Goal: Check status: Check status

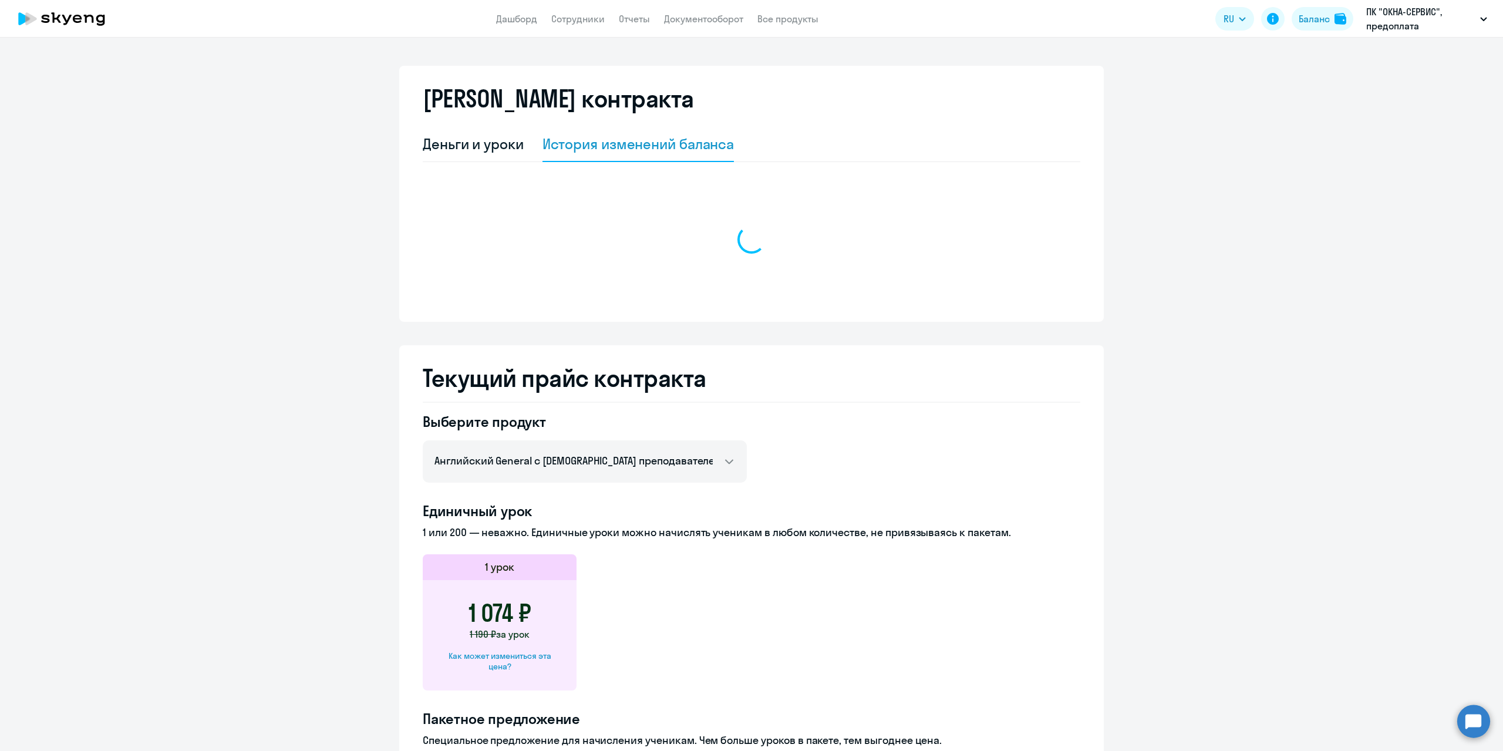
select select "english_adult_not_native_speaker"
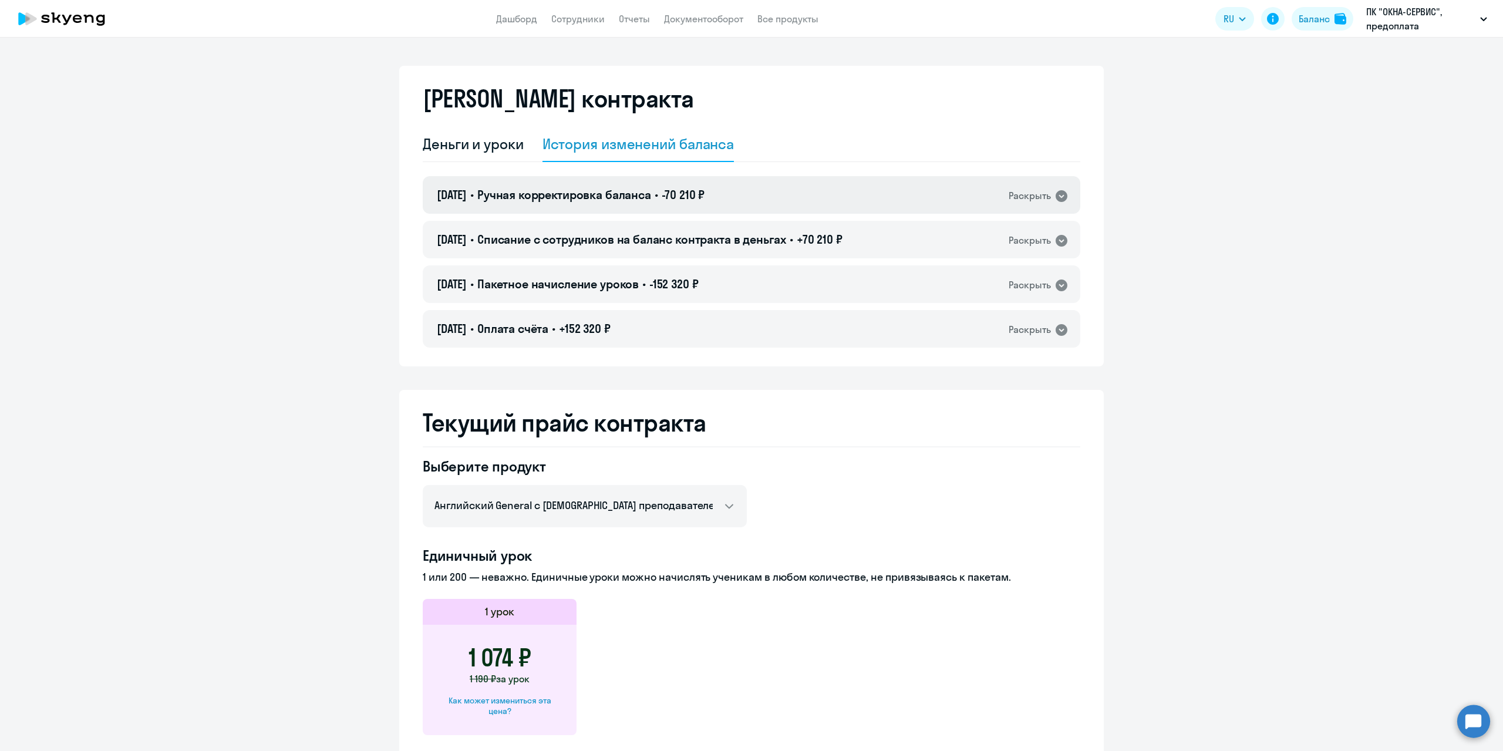
click at [1008, 200] on div "Раскрыть" at bounding box center [1029, 195] width 42 height 15
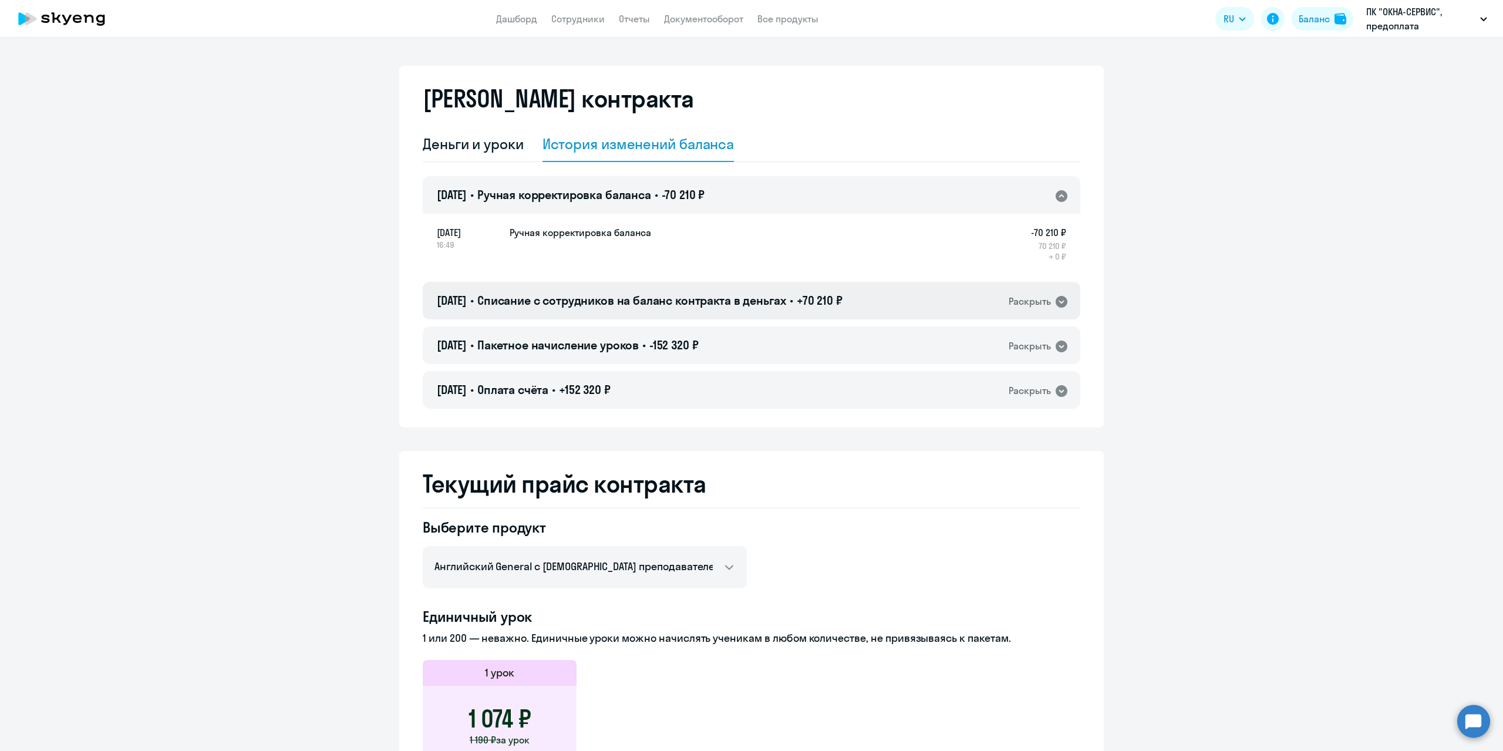
click at [1008, 303] on div "Раскрыть" at bounding box center [1029, 301] width 42 height 15
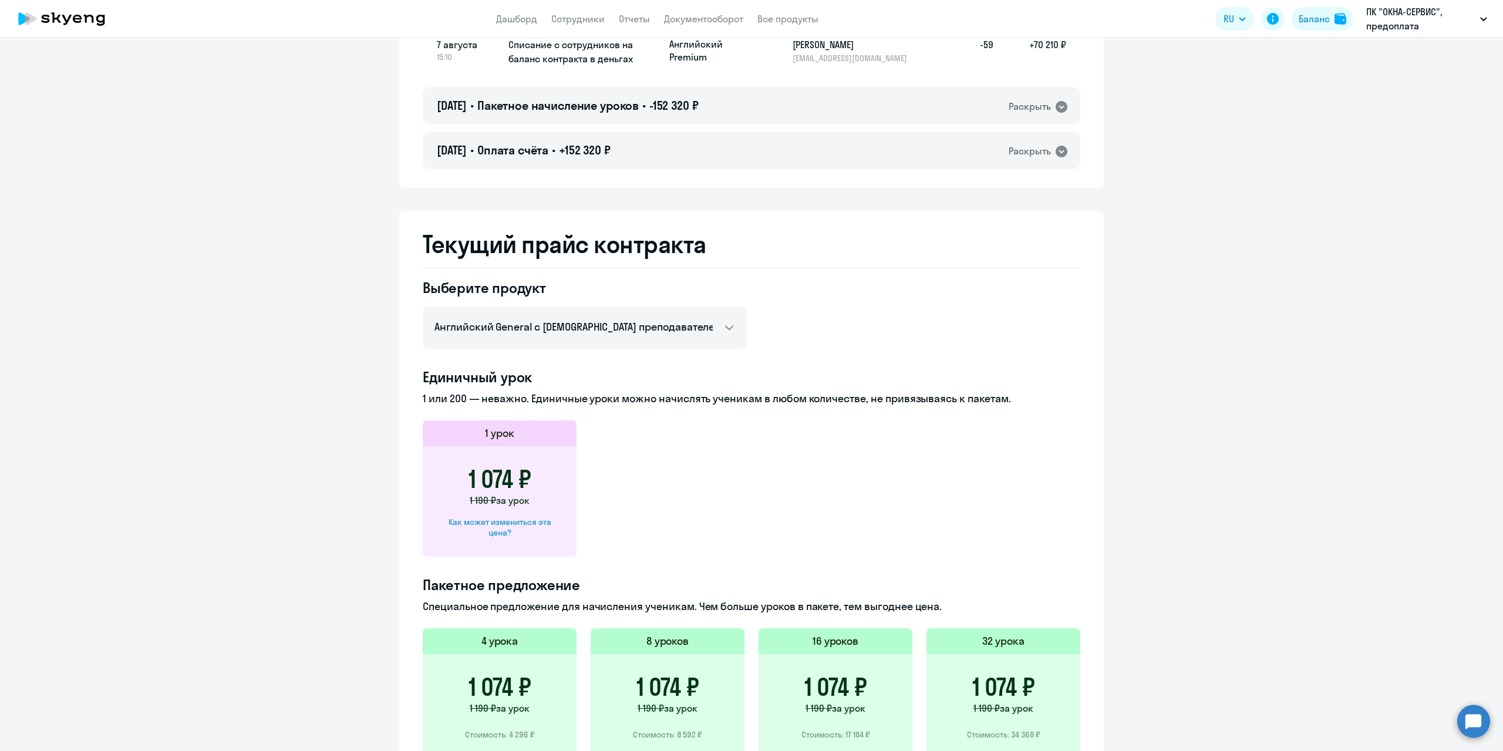
scroll to position [59, 0]
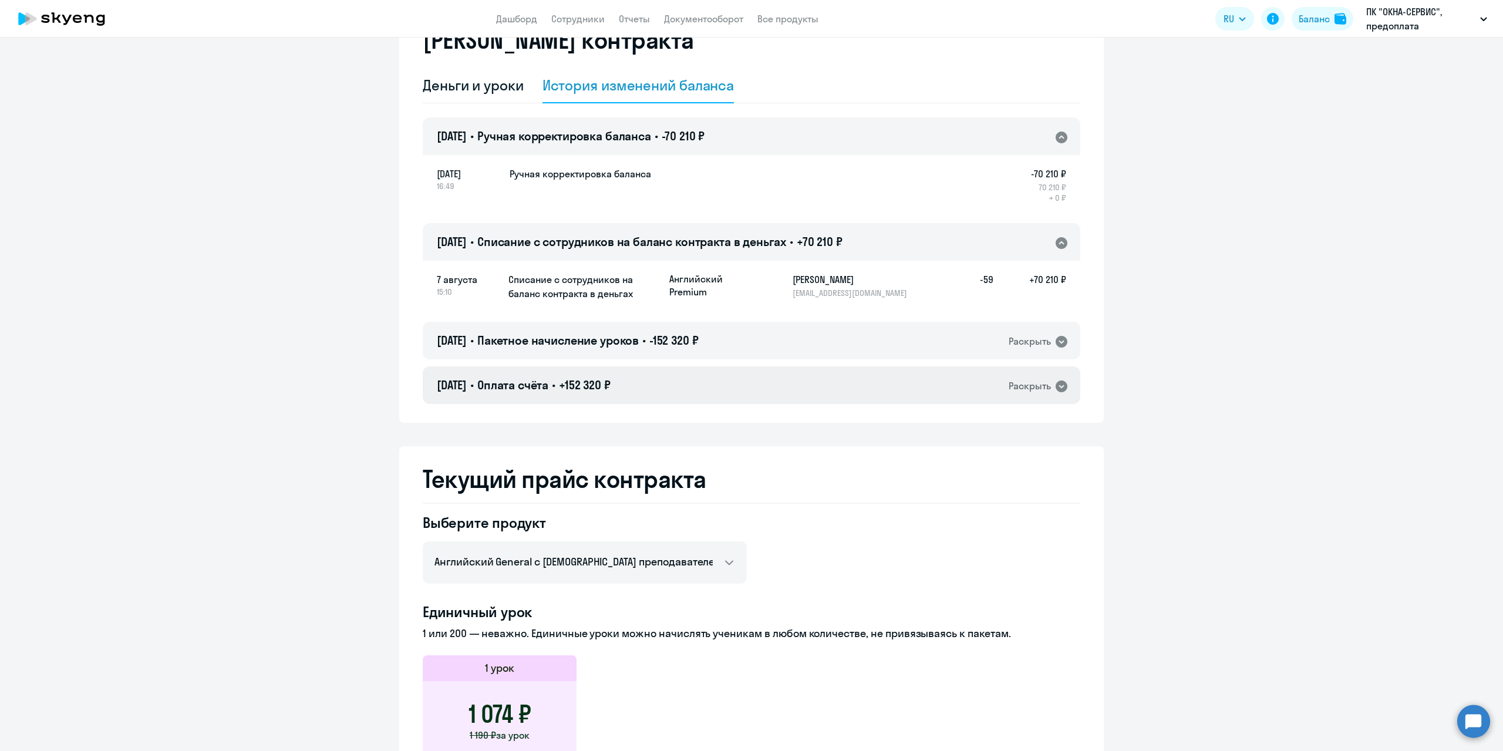
click at [1027, 389] on div "Раскрыть" at bounding box center [1029, 386] width 42 height 15
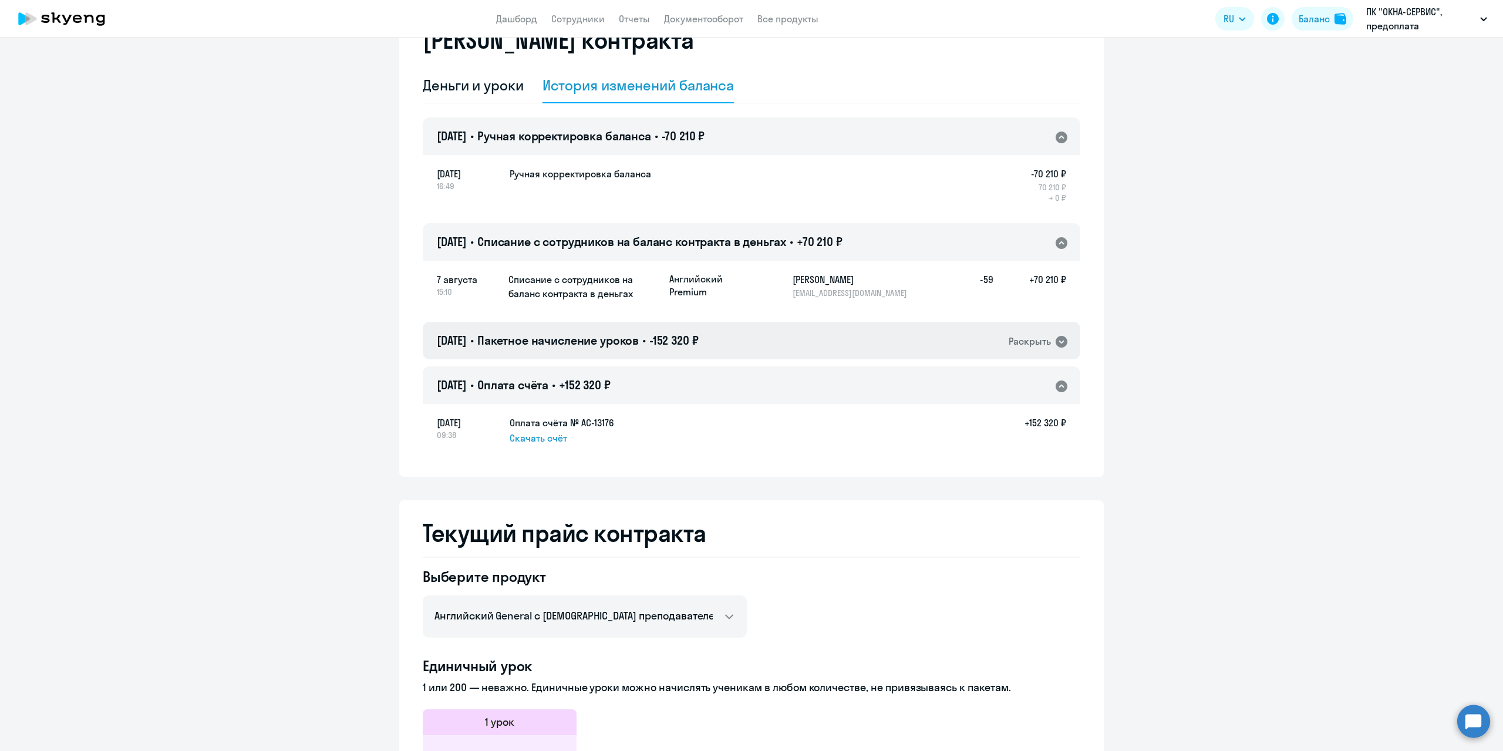
click at [866, 337] on div "04.10.2024 • Пакетное начисление уроков • -152 320 ₽ Раскрыть" at bounding box center [751, 341] width 657 height 38
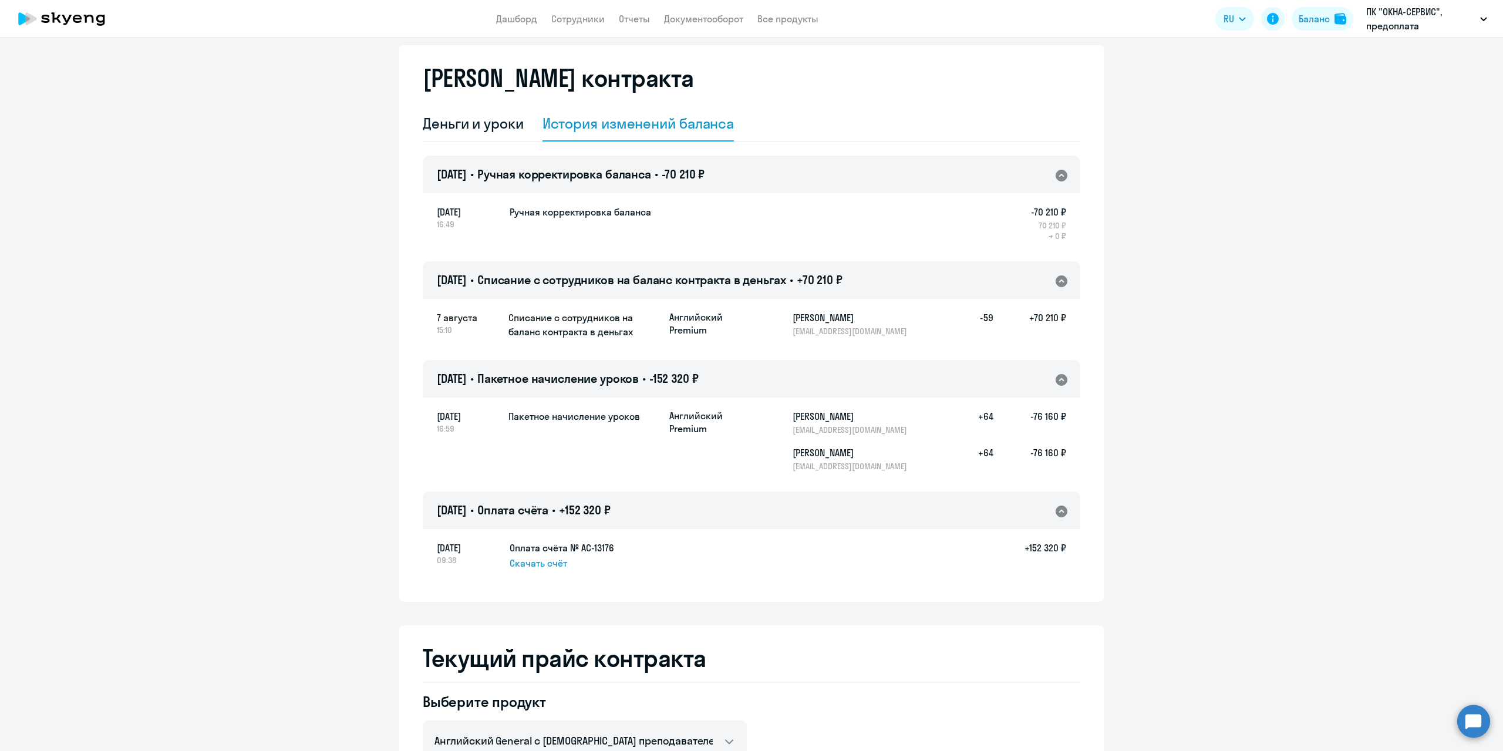
scroll to position [0, 0]
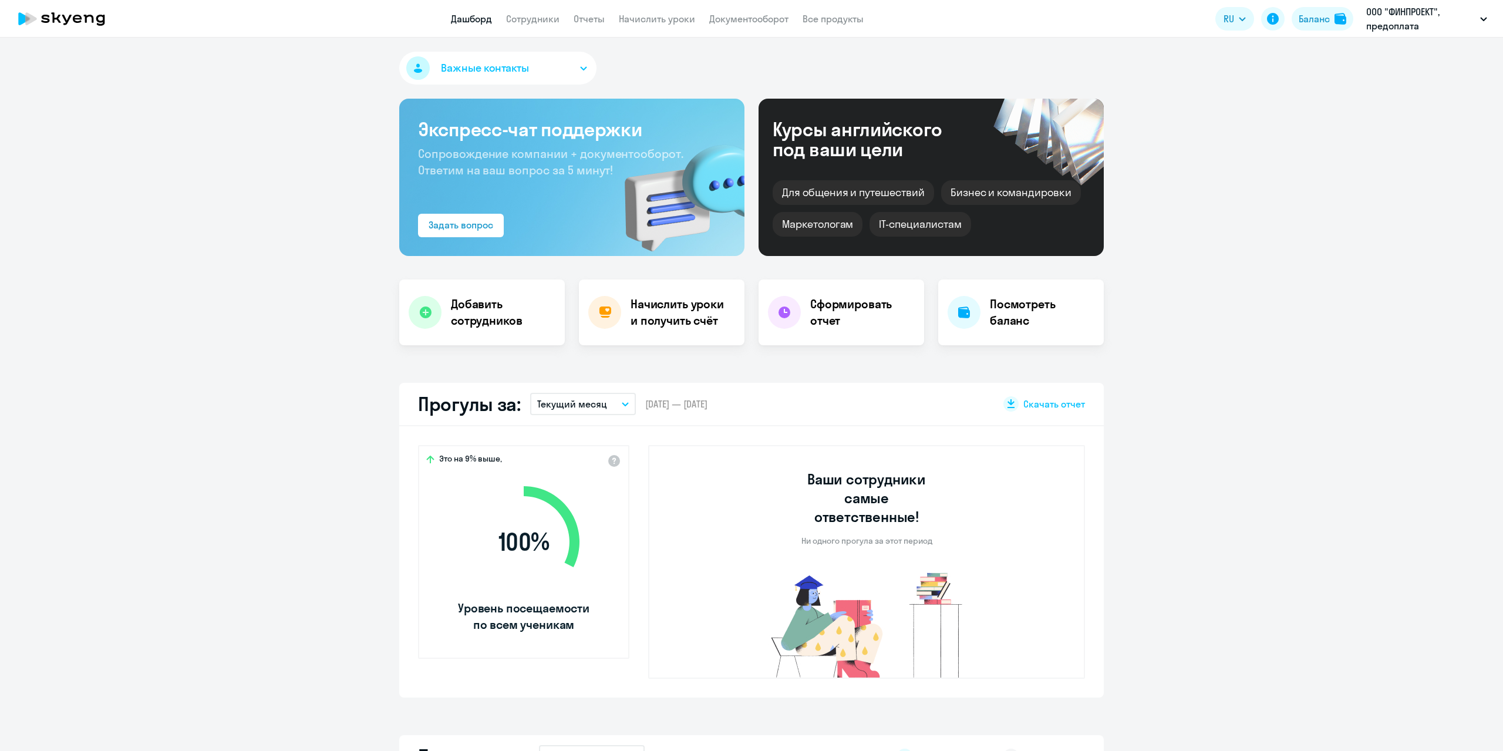
select select "30"
click at [1320, 23] on div "Баланс" at bounding box center [1313, 19] width 31 height 14
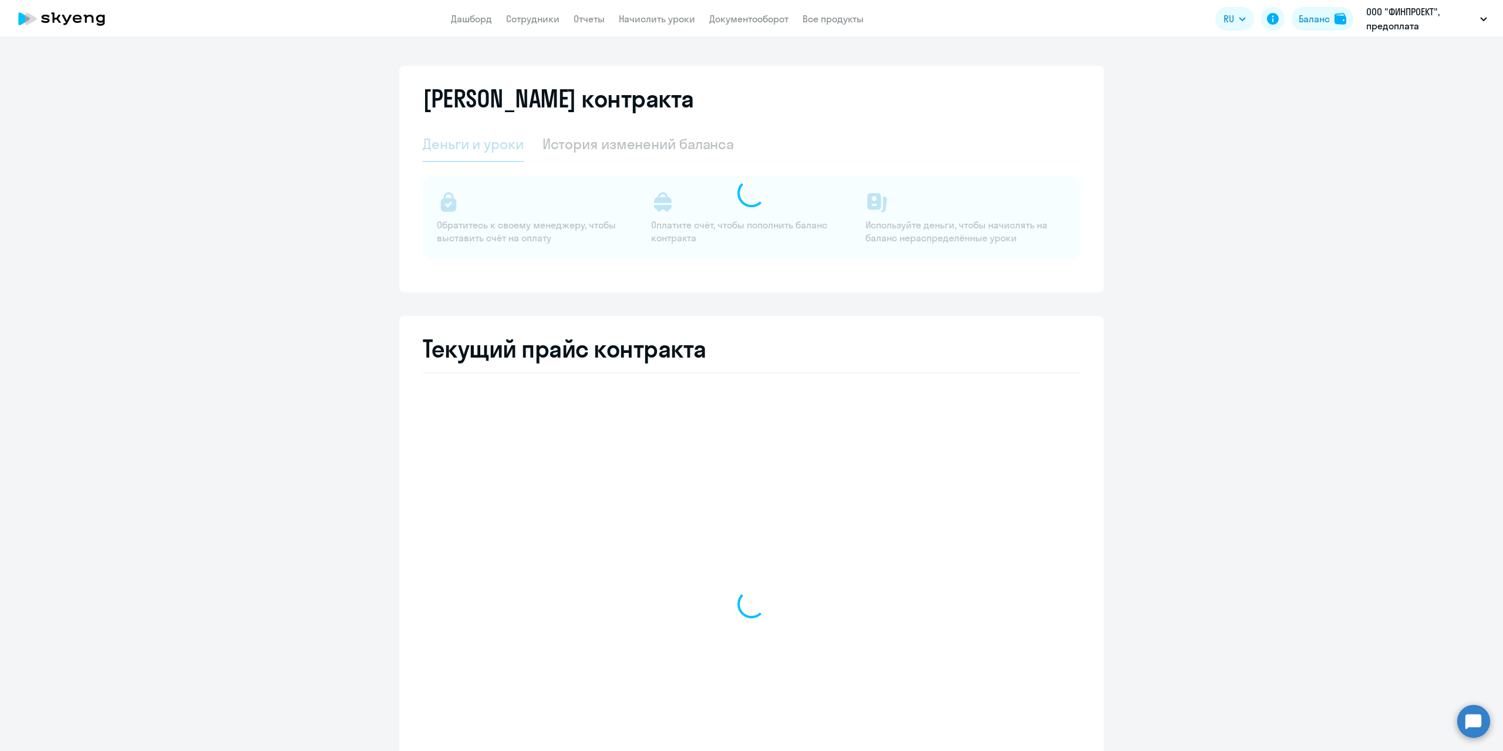
select select "english_adult_not_native_speaker"
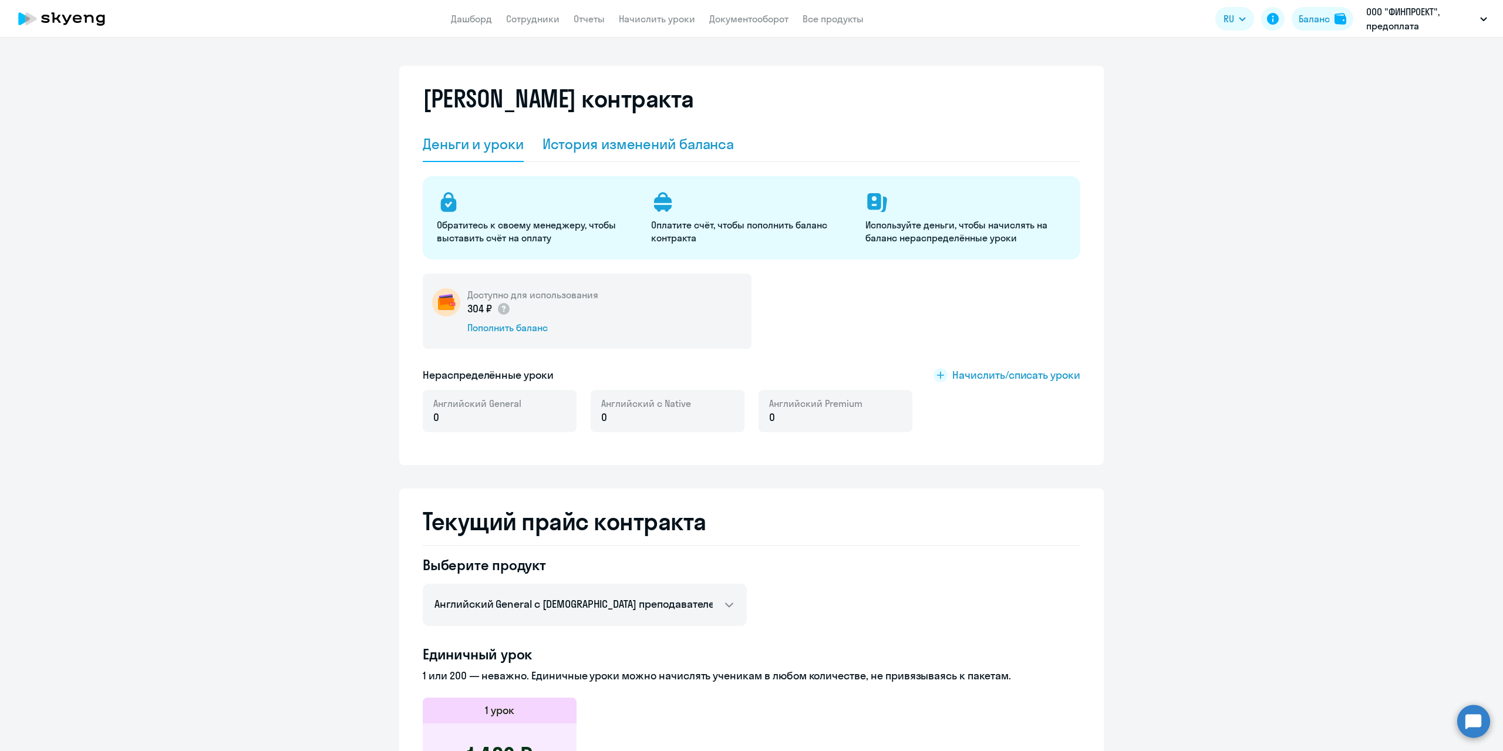
click at [675, 140] on div "История изменений баланса" at bounding box center [638, 143] width 192 height 19
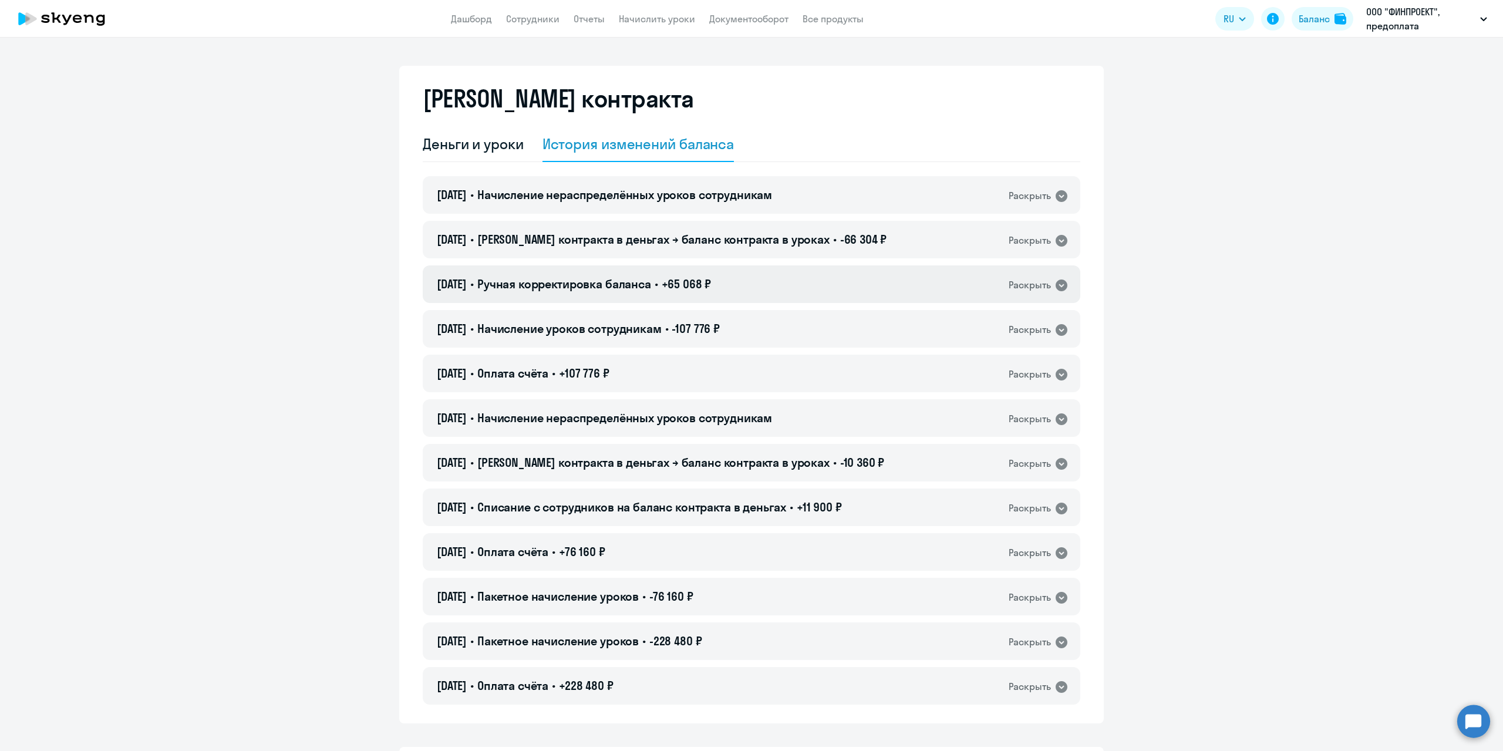
click at [1027, 286] on div "Раскрыть" at bounding box center [1029, 285] width 42 height 15
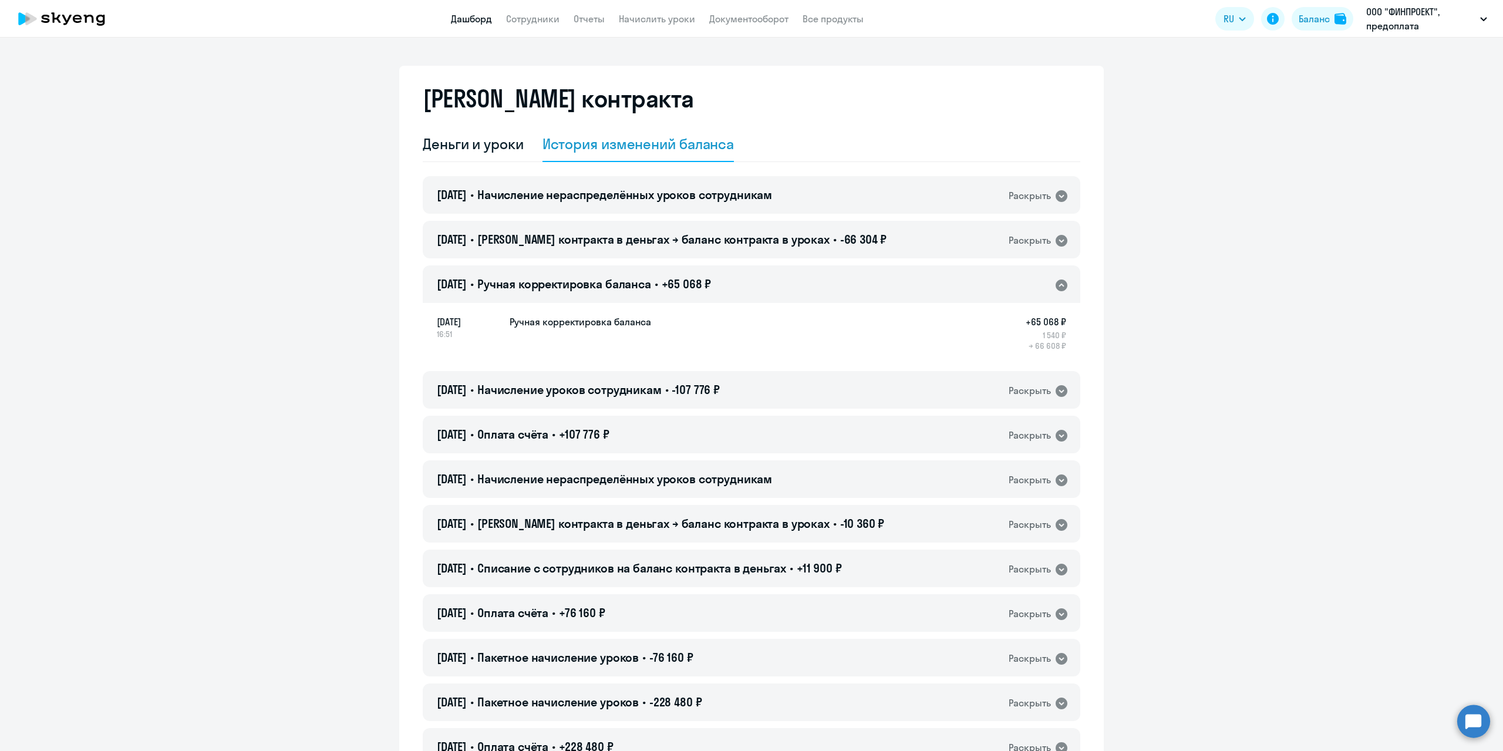
click at [468, 22] on link "Дашборд" at bounding box center [471, 19] width 41 height 12
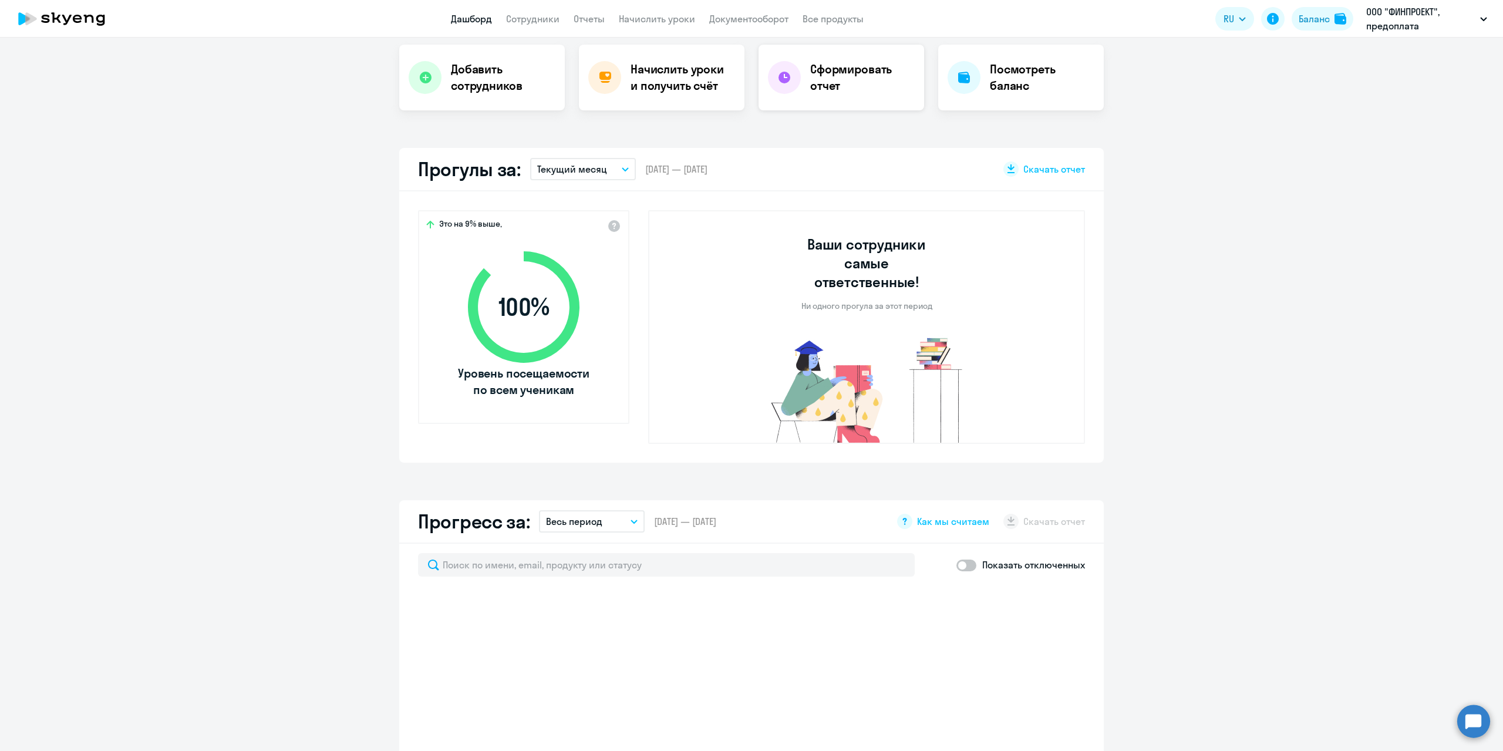
scroll to position [528, 0]
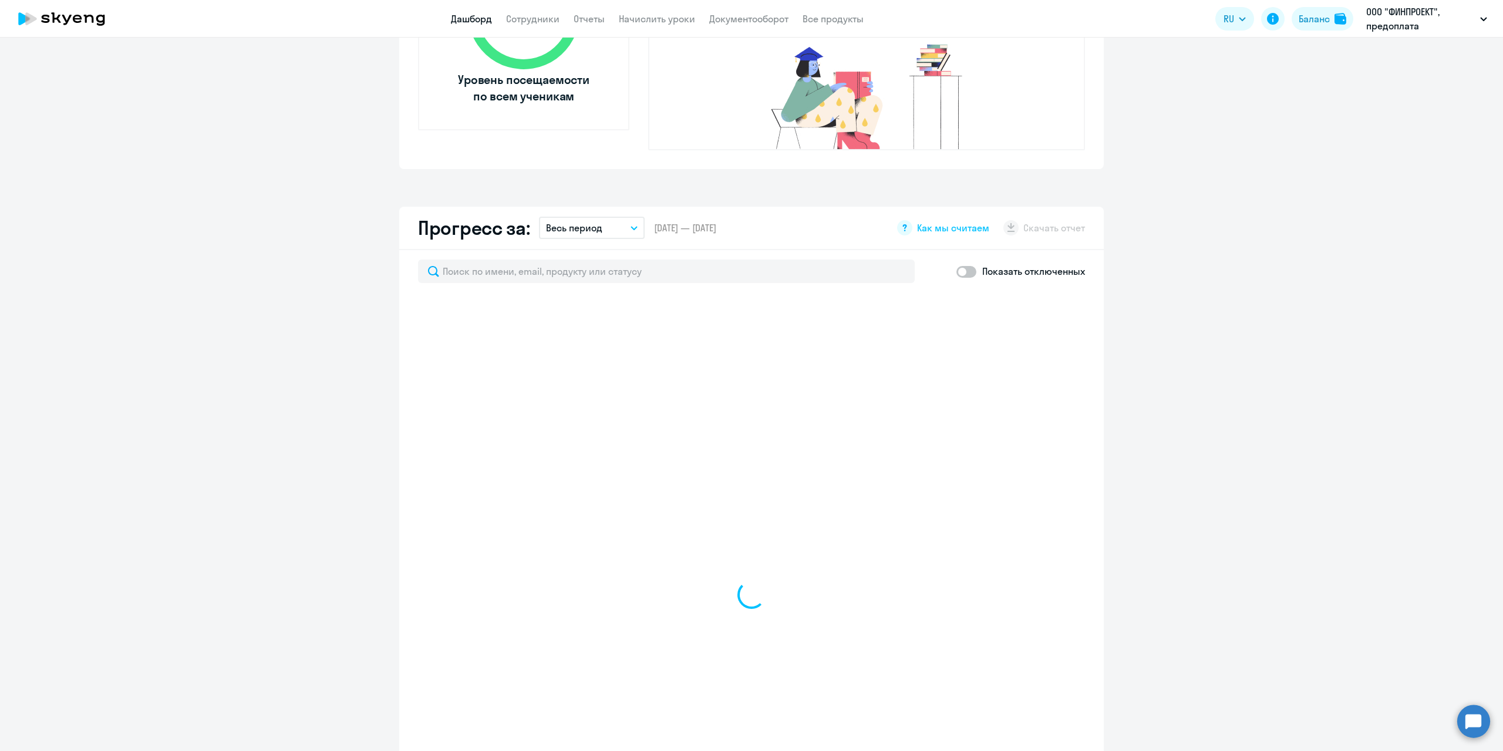
select select "30"
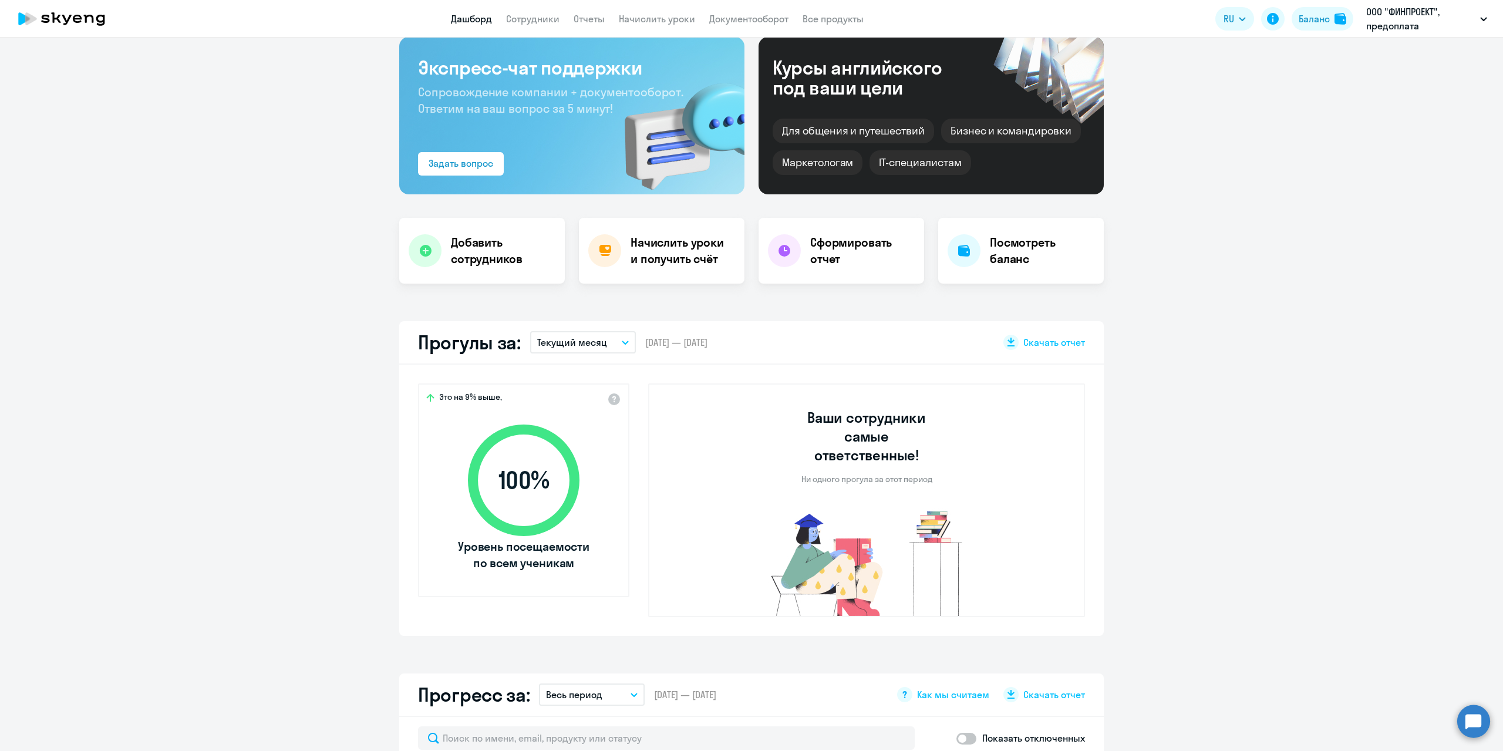
scroll to position [59, 0]
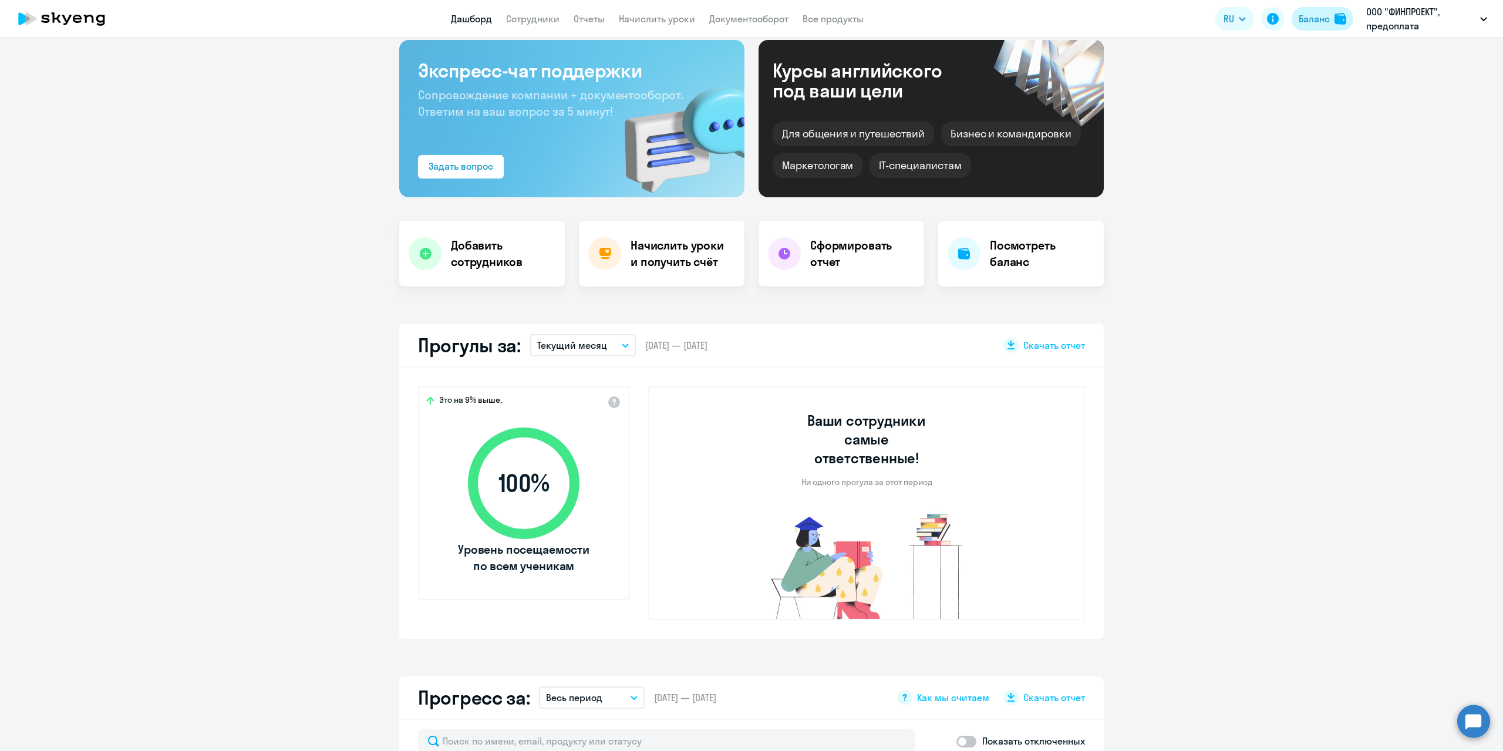
click at [1322, 23] on div "Баланс" at bounding box center [1313, 19] width 31 height 14
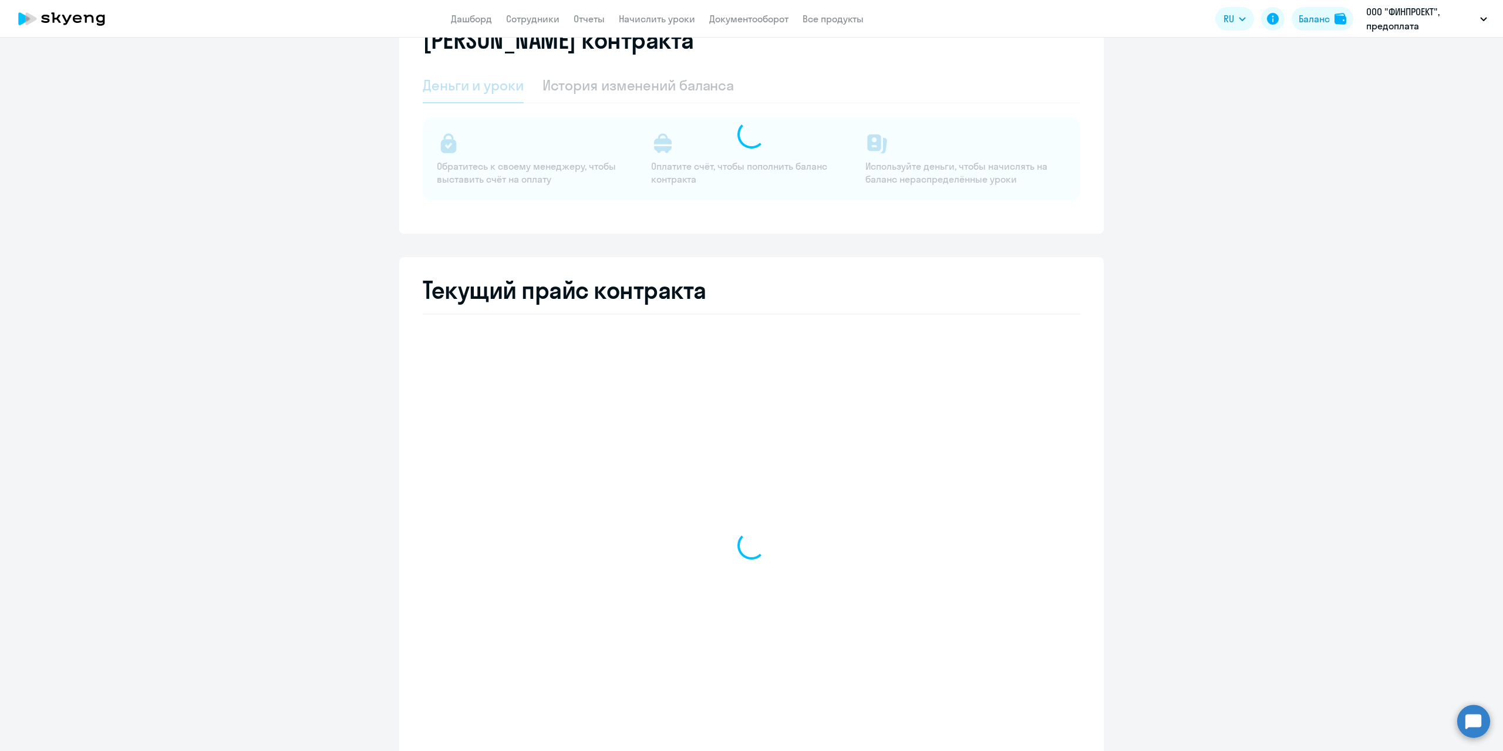
select select "english_adult_not_native_speaker"
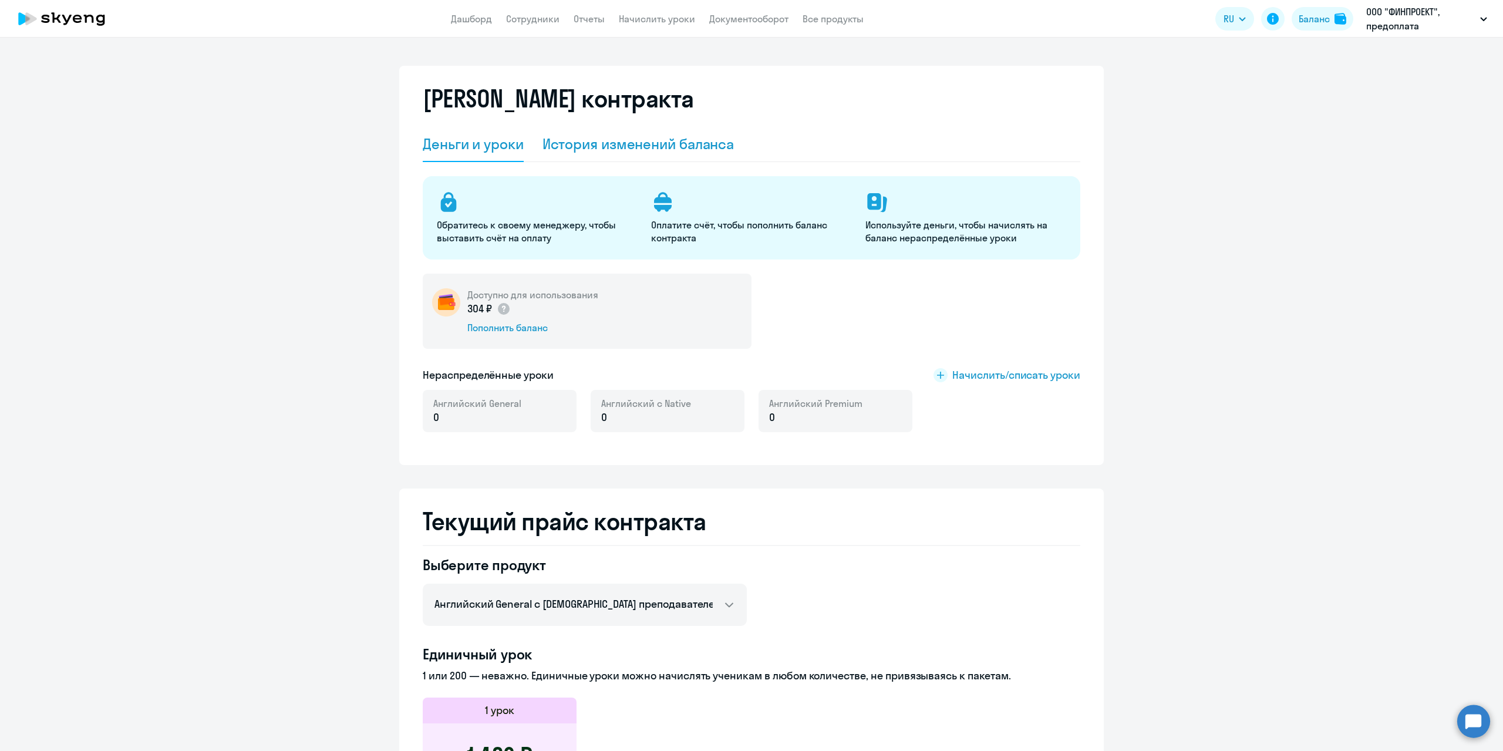
click at [575, 143] on div "История изменений баланса" at bounding box center [638, 143] width 192 height 19
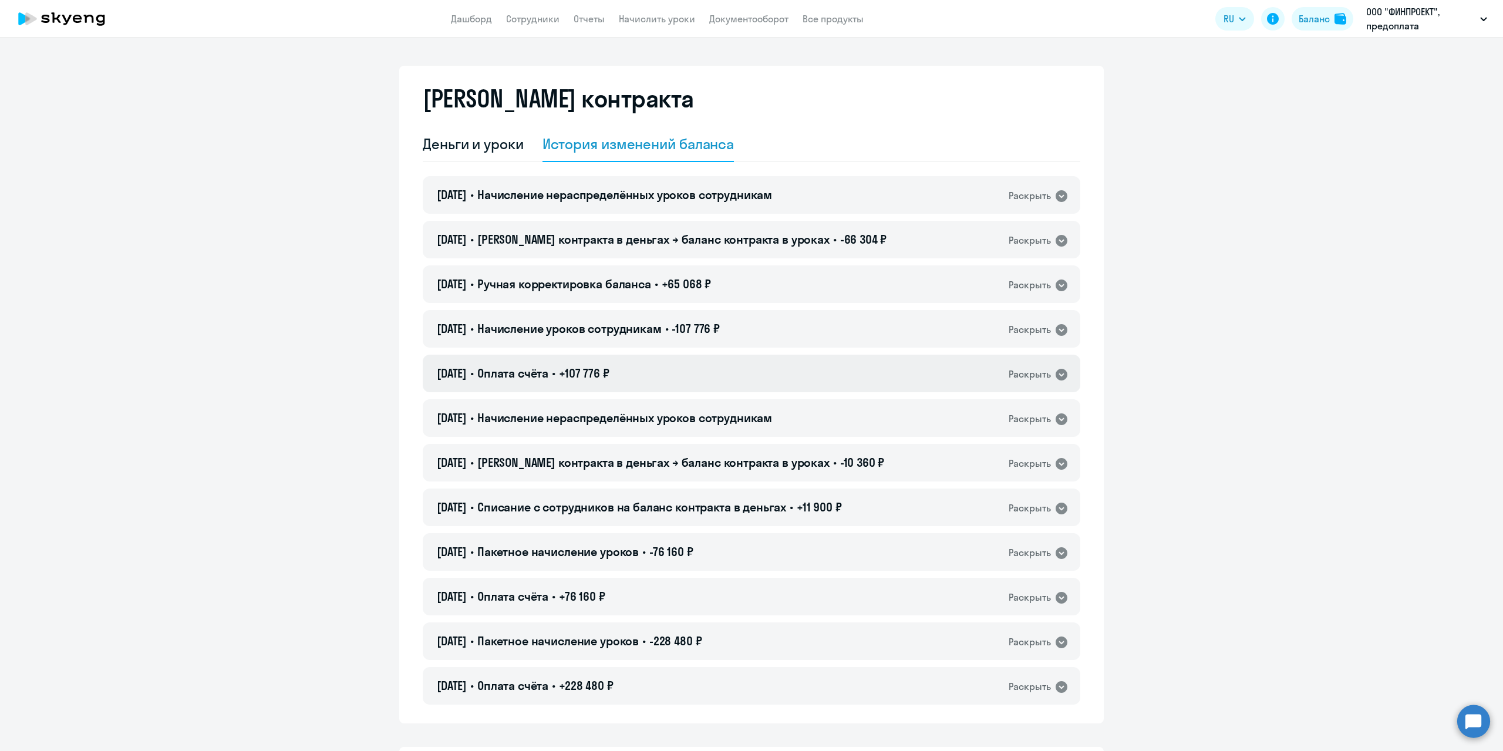
click at [879, 370] on div "[DATE] • Оплата счёта • +107 776 ₽ Раскрыть" at bounding box center [751, 374] width 657 height 38
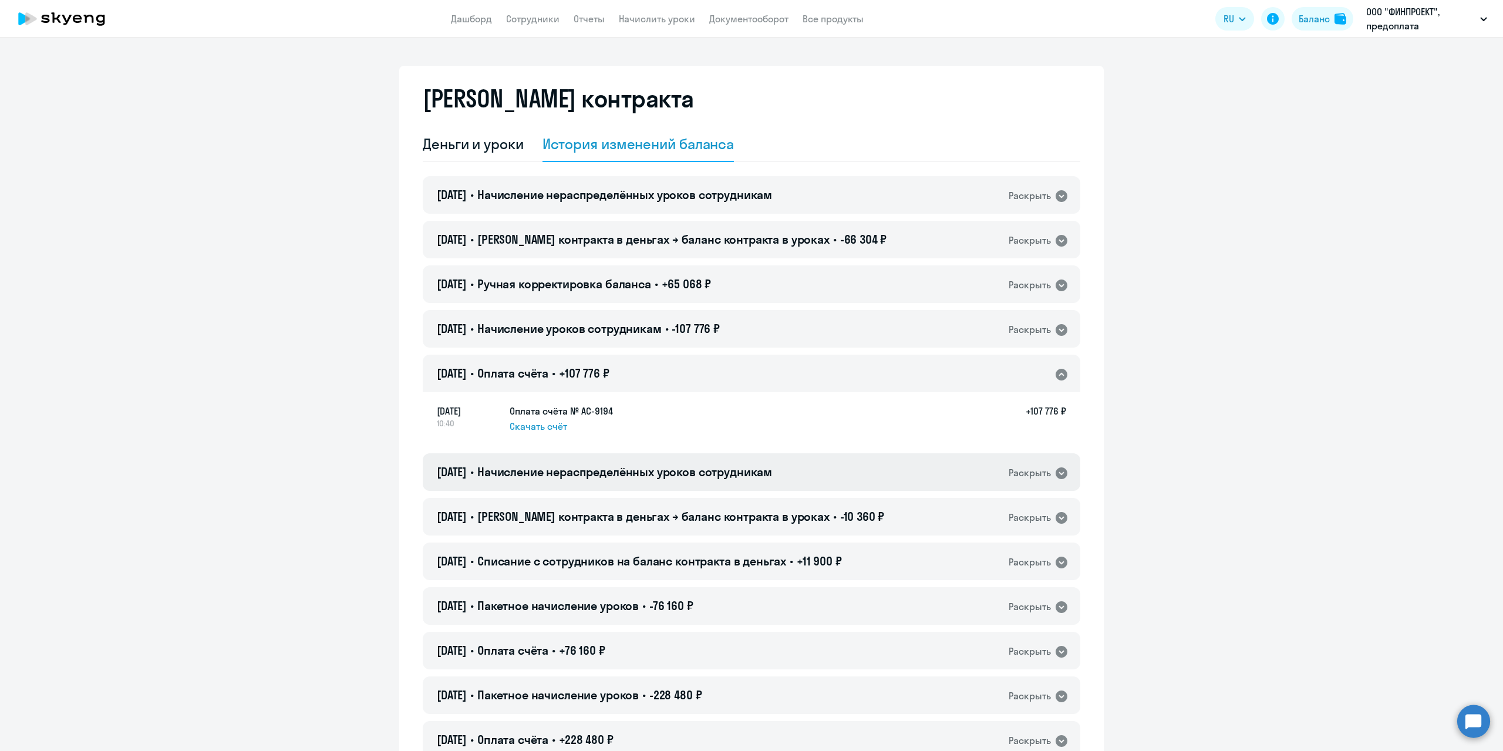
click at [939, 467] on div "[DATE] • Начисление нераспределённых уроков сотрудникам Раскрыть" at bounding box center [751, 472] width 657 height 38
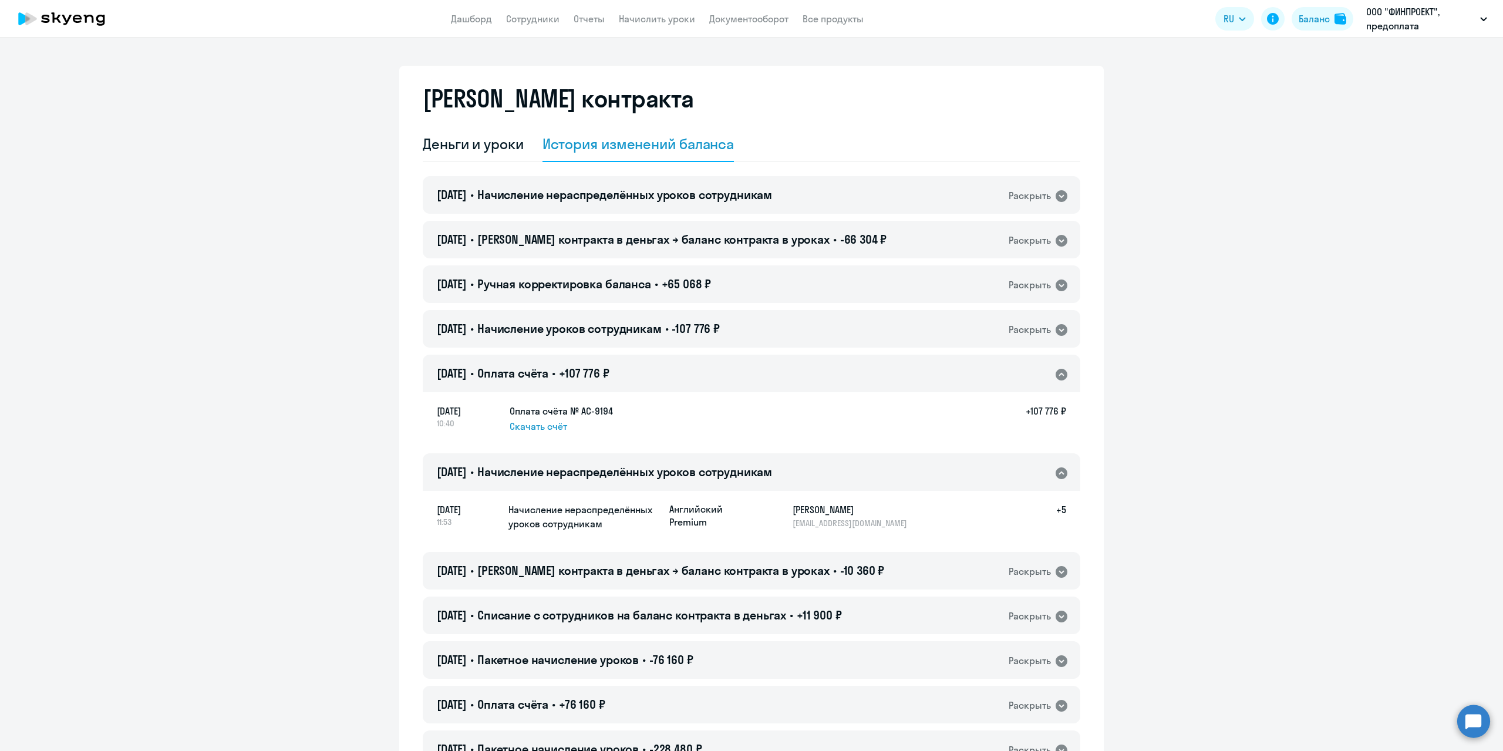
click at [1017, 467] on div "Раскрыть" at bounding box center [1029, 472] width 42 height 15
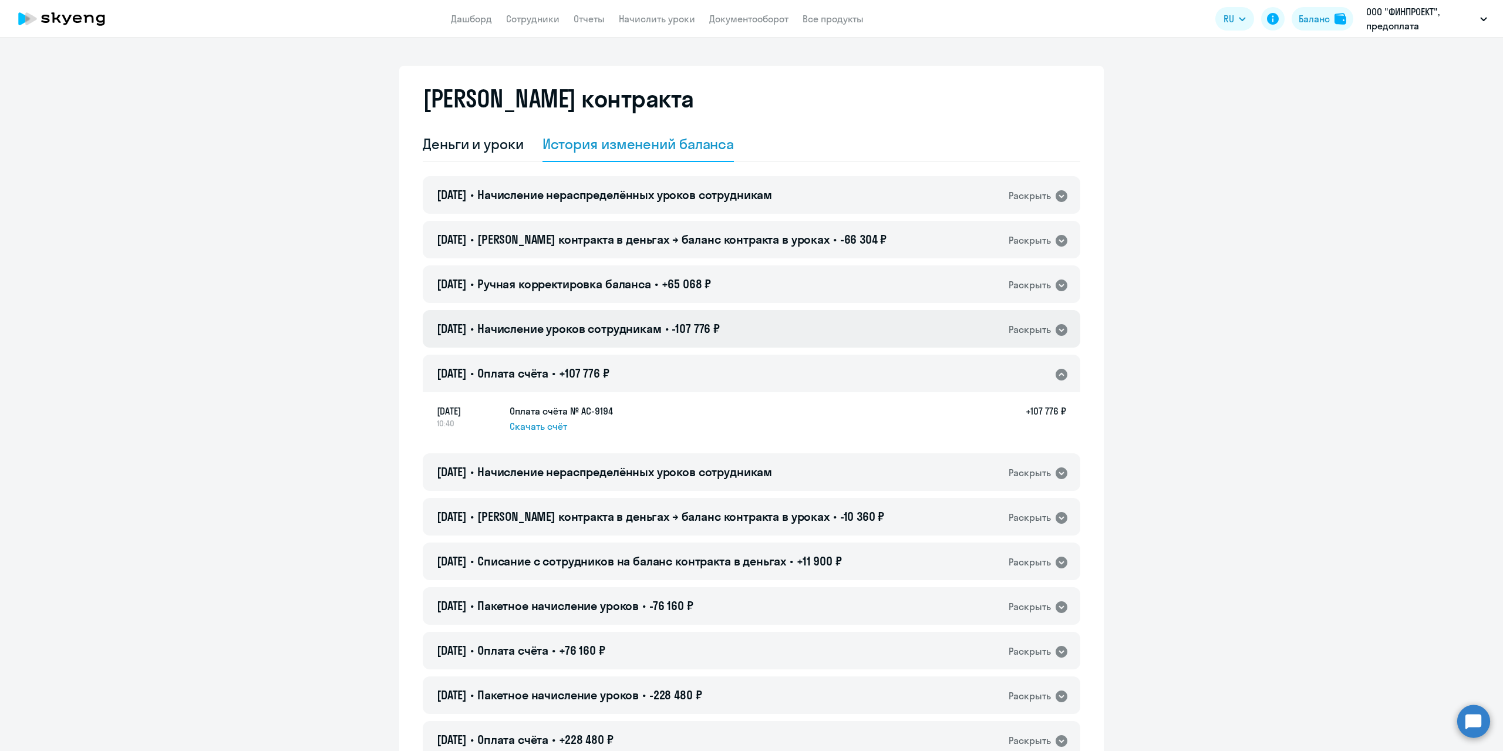
click at [1055, 332] on icon at bounding box center [1061, 330] width 12 height 12
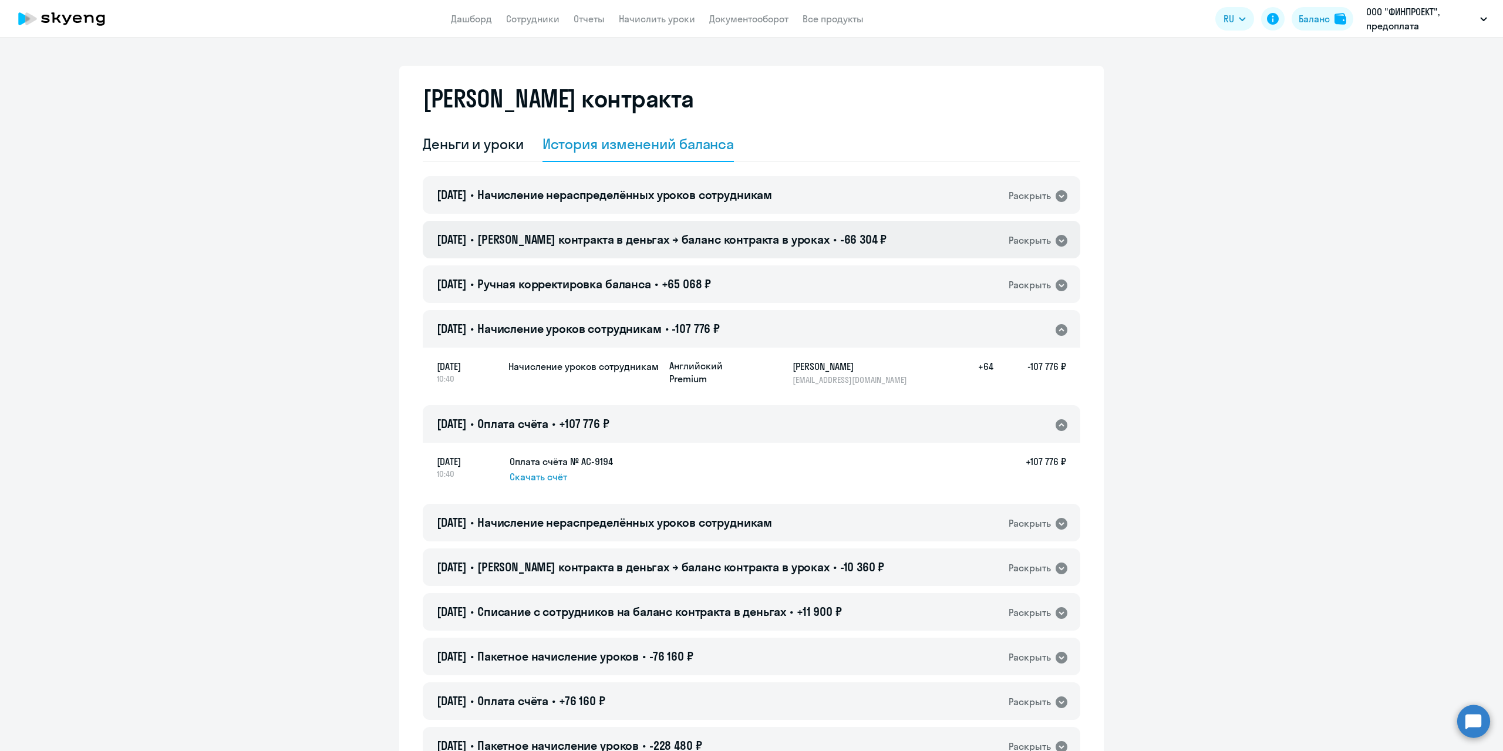
click at [1031, 232] on div "Раскрыть" at bounding box center [1038, 239] width 60 height 15
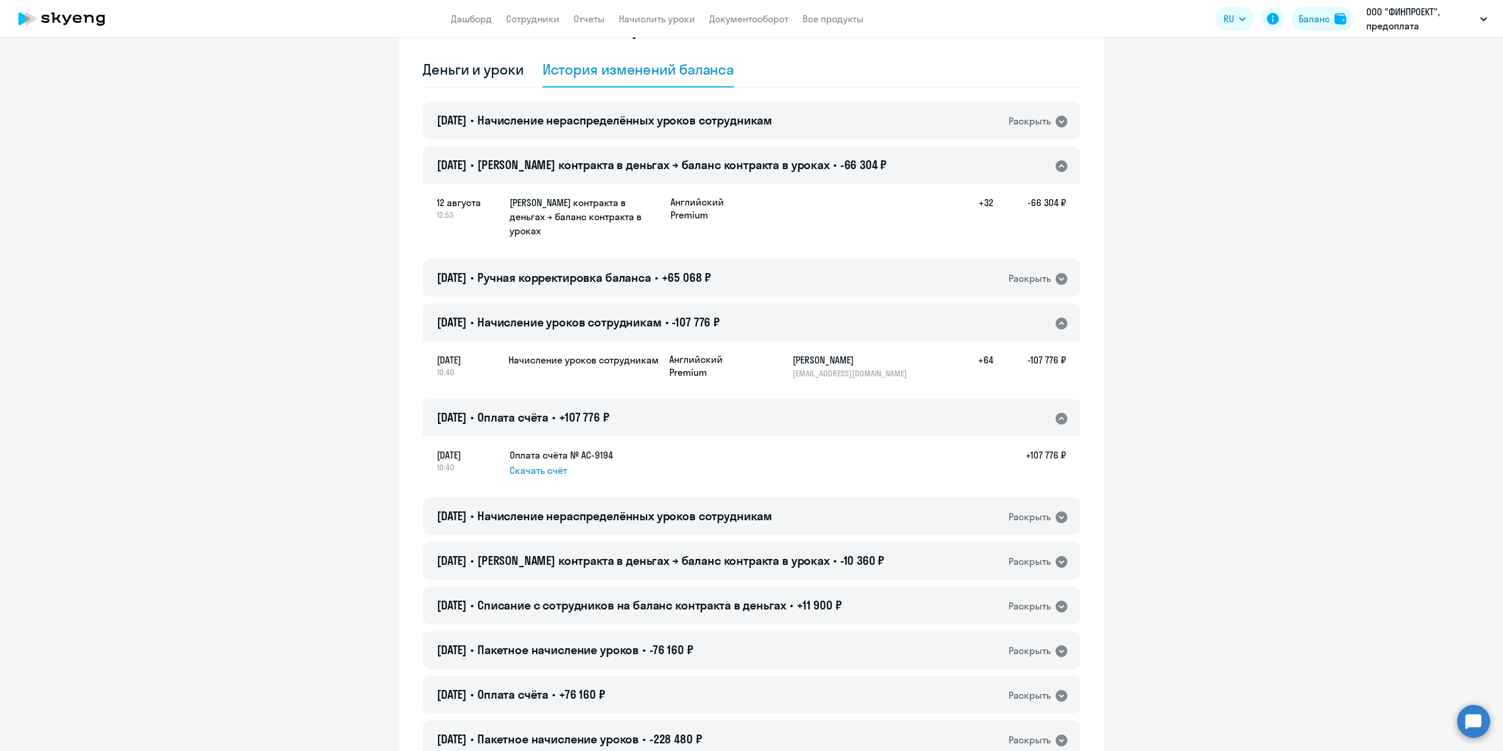
scroll to position [59, 0]
